Goal: Task Accomplishment & Management: Complete application form

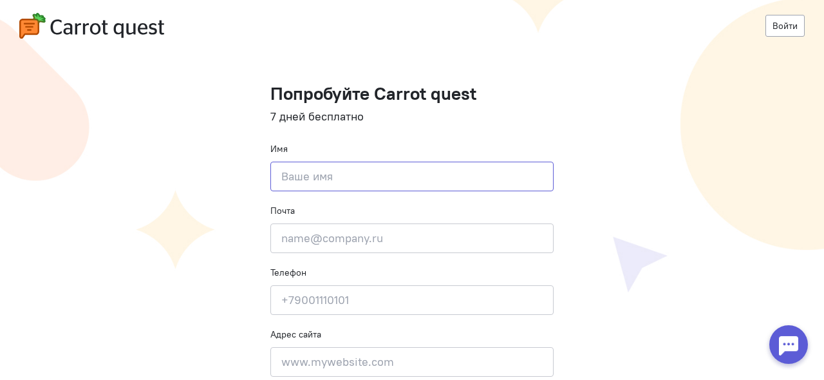
click at [382, 175] on input at bounding box center [411, 177] width 283 height 30
type input "[PERSON_NAME]"
click at [368, 240] on input "email" at bounding box center [411, 238] width 283 height 30
type input "annalinkerc@gmail.com"
click at [375, 288] on input at bounding box center [411, 300] width 283 height 30
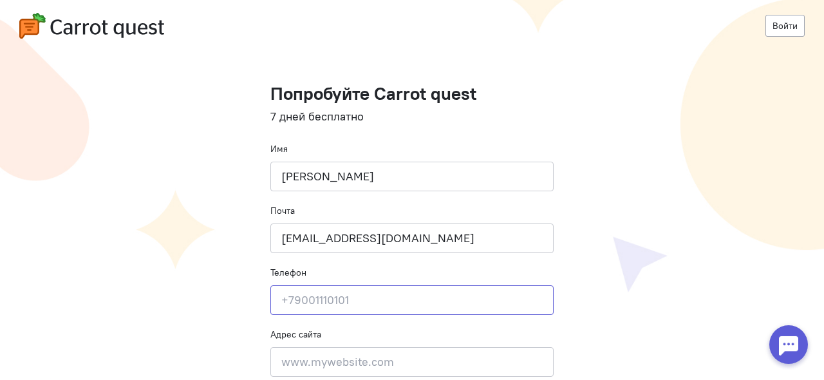
type input "9"
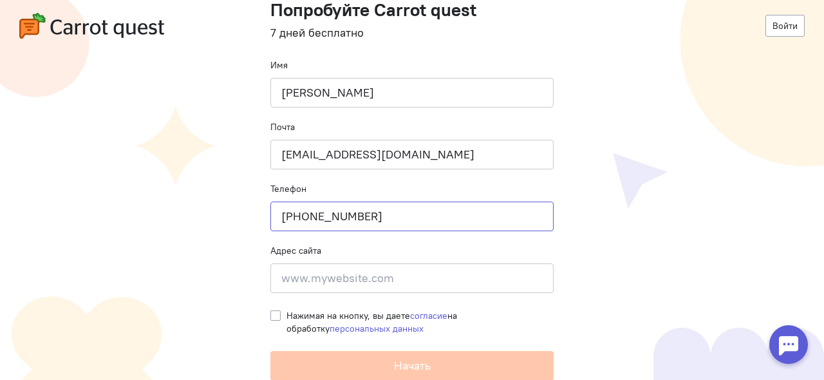
scroll to position [84, 0]
type input "+79519777185"
click at [386, 279] on input at bounding box center [411, 278] width 283 height 30
paste input "https://garmoniyasedyiteleom-2uri1si.gamma.site/"
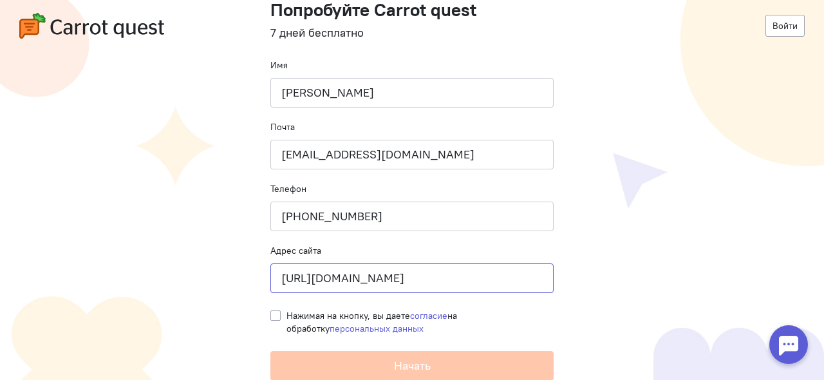
type input "https://garmoniyasedyiteleom-2uri1si.gamma.site/"
click at [290, 306] on div "Нажимая на кнопку, вы даете согласие на обработку персональных данных" at bounding box center [411, 319] width 283 height 32
click at [287, 314] on label "Нажимая на кнопку, вы даете согласие на обработку персональных данных" at bounding box center [420, 322] width 267 height 26
click at [278, 314] on input "Нажимая на кнопку, вы даете согласие на обработку персональных данных" at bounding box center [275, 315] width 10 height 12
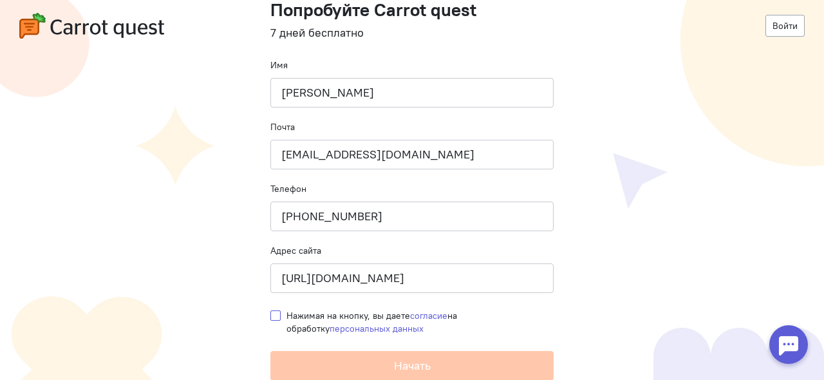
checkbox input "true"
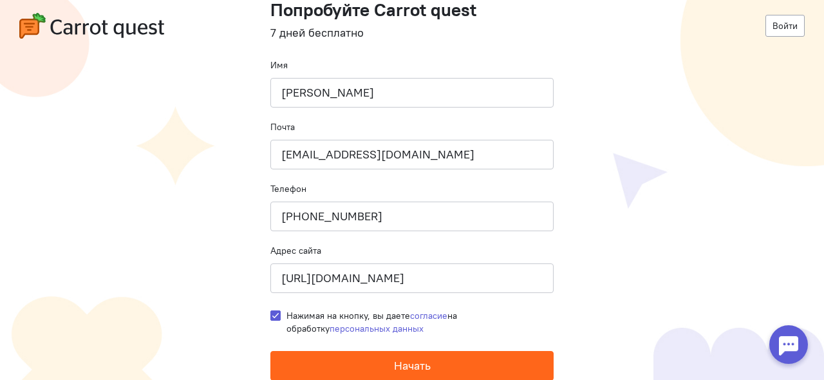
click at [345, 368] on button "Начать" at bounding box center [411, 366] width 283 height 30
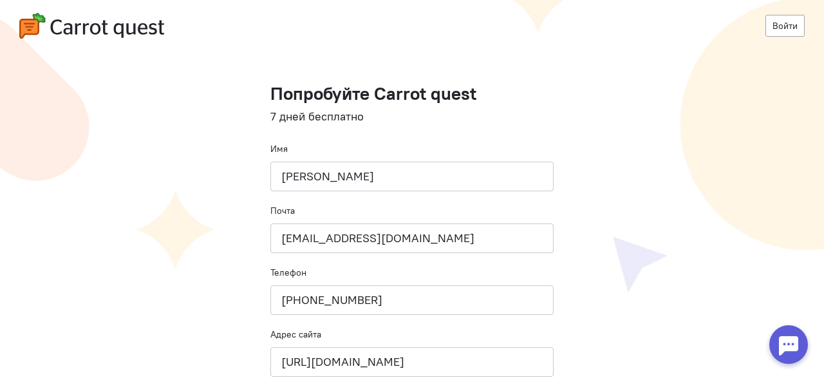
scroll to position [84, 0]
